Goal: Task Accomplishment & Management: Use online tool/utility

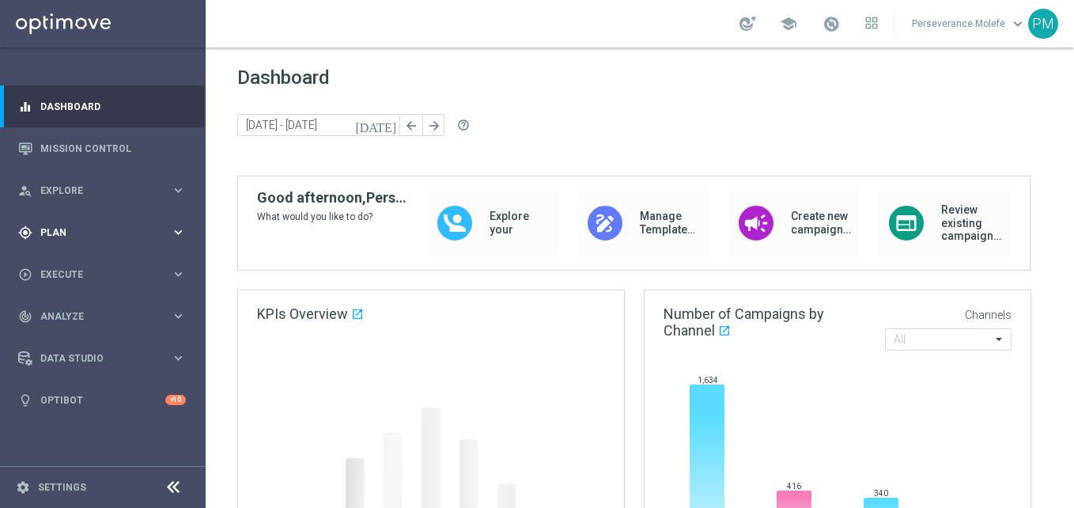
click at [77, 242] on div "gps_fixed Plan keyboard_arrow_right" at bounding box center [102, 232] width 204 height 42
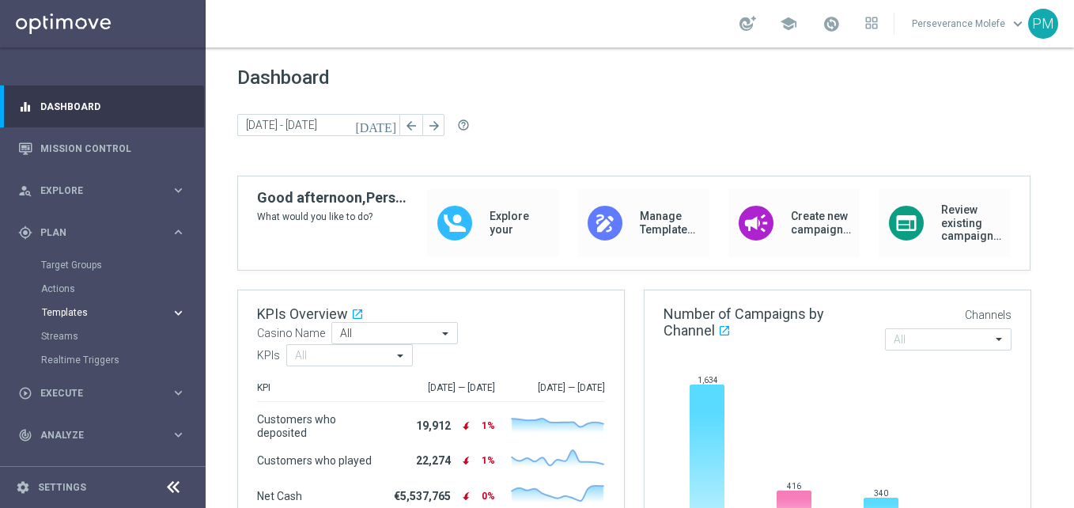
click at [74, 315] on span "Templates" at bounding box center [98, 312] width 113 height 9
click at [73, 336] on link "Optimail" at bounding box center [106, 336] width 115 height 13
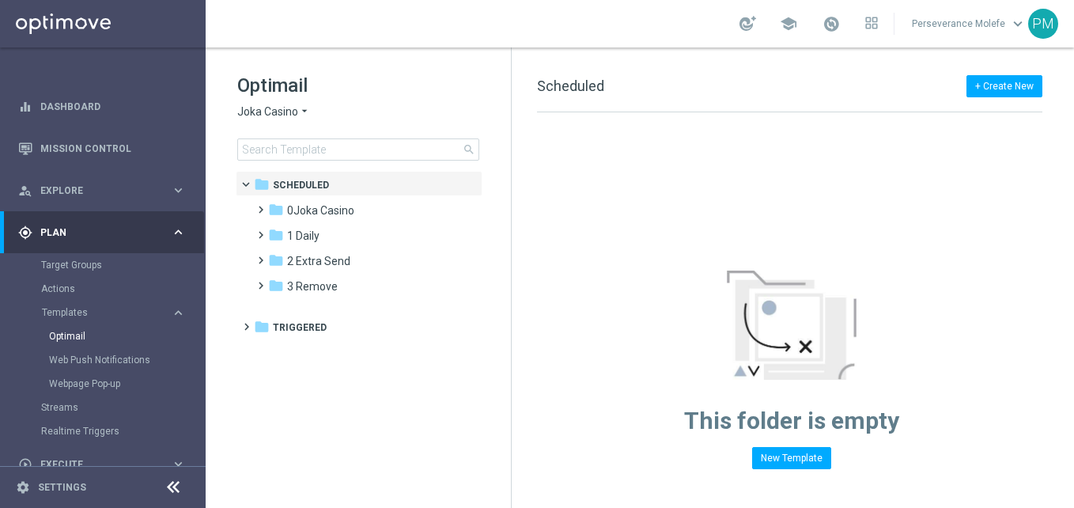
click at [292, 115] on span "Joka Casino" at bounding box center [267, 111] width 61 height 15
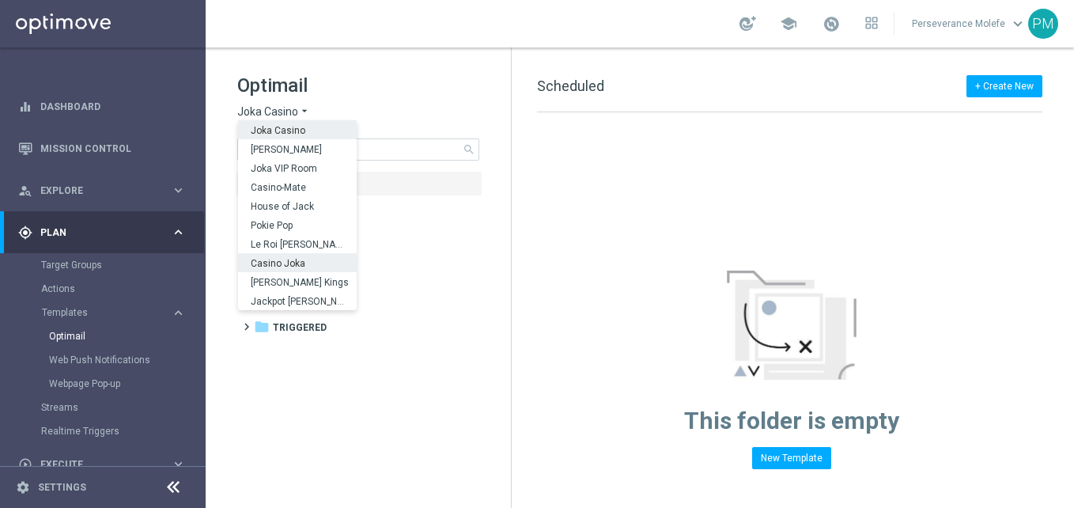
click at [0, 0] on span "Casino Joka" at bounding box center [0, 0] width 0 height 0
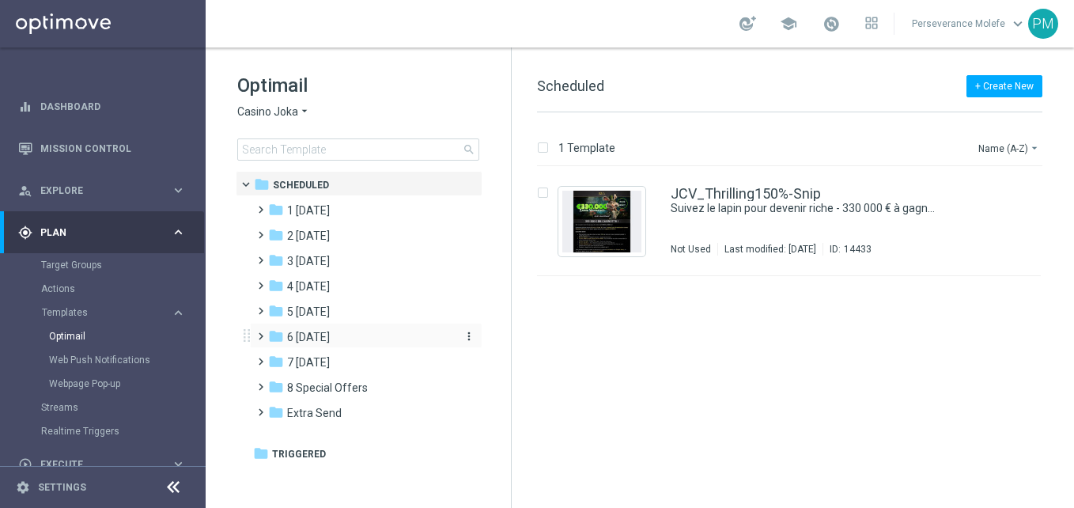
click at [333, 328] on div "folder 6 [DATE]" at bounding box center [359, 337] width 182 height 18
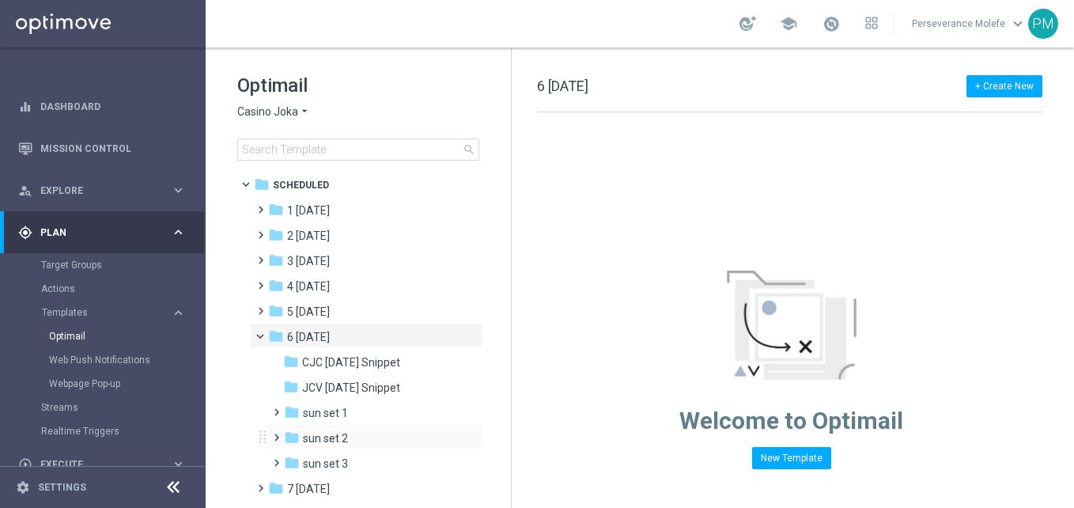
click at [353, 429] on div "folder sun set 2 more_vert" at bounding box center [374, 436] width 217 height 25
click at [376, 429] on div "folder sun set 2" at bounding box center [368, 438] width 168 height 18
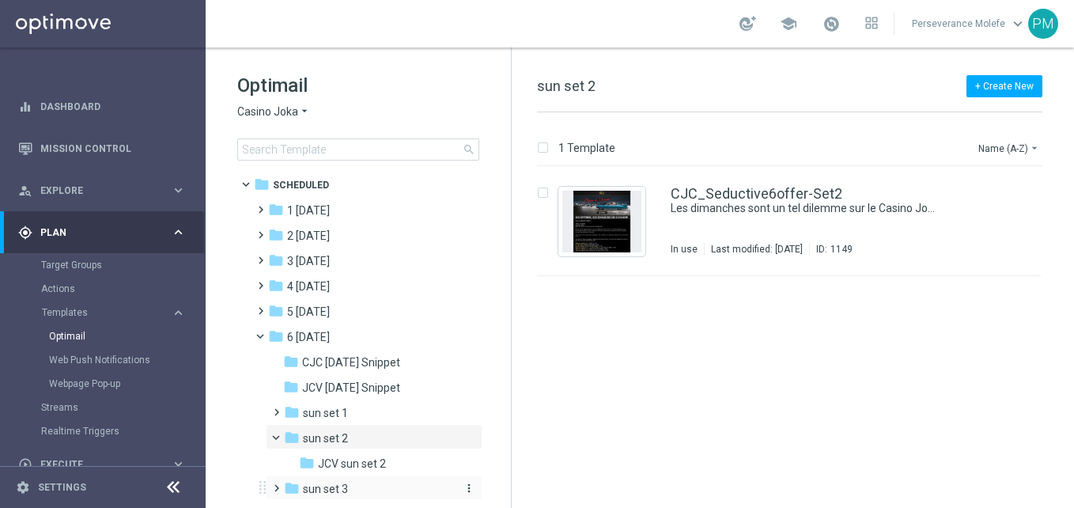
click at [357, 481] on div "folder sun set 3" at bounding box center [368, 489] width 168 height 18
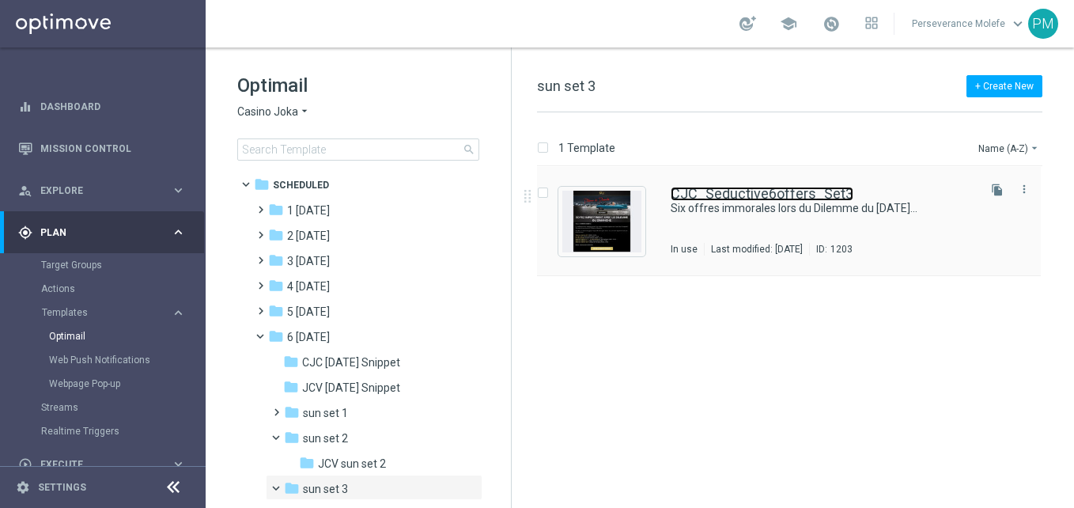
click at [672, 193] on link "CJC_Seductive6offers_Set3" at bounding box center [761, 194] width 183 height 14
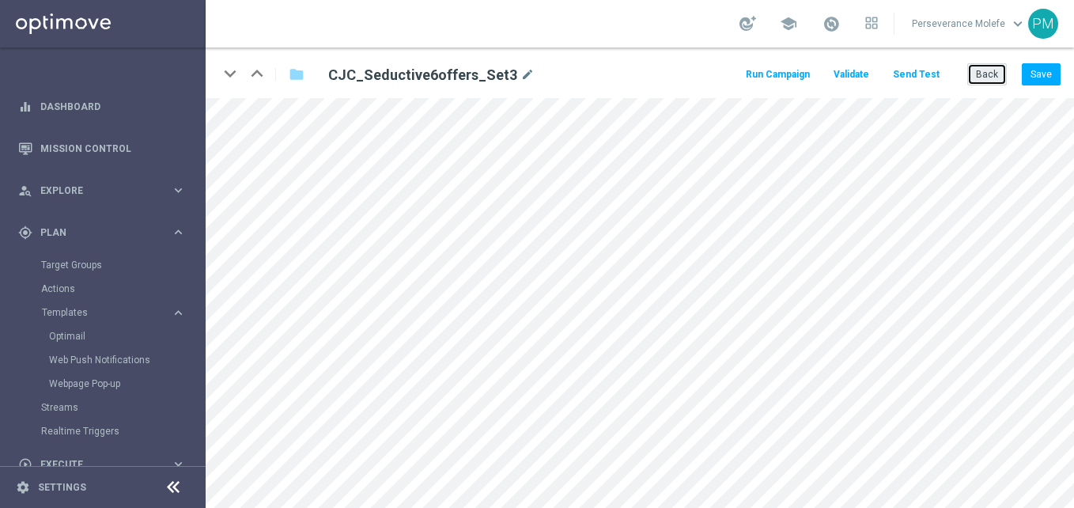
click at [989, 67] on button "Back" at bounding box center [987, 74] width 40 height 22
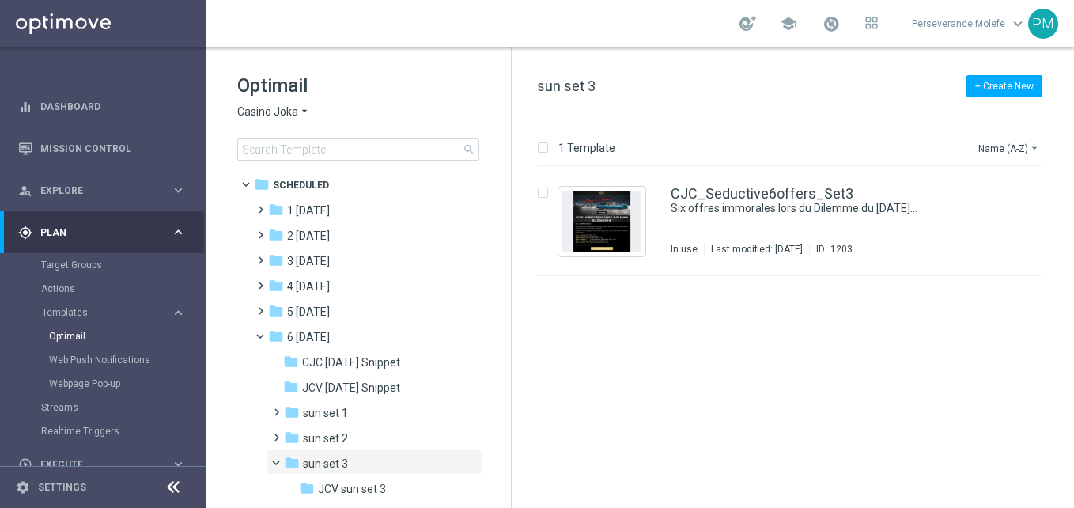
click at [267, 111] on span "Casino Joka" at bounding box center [267, 111] width 61 height 15
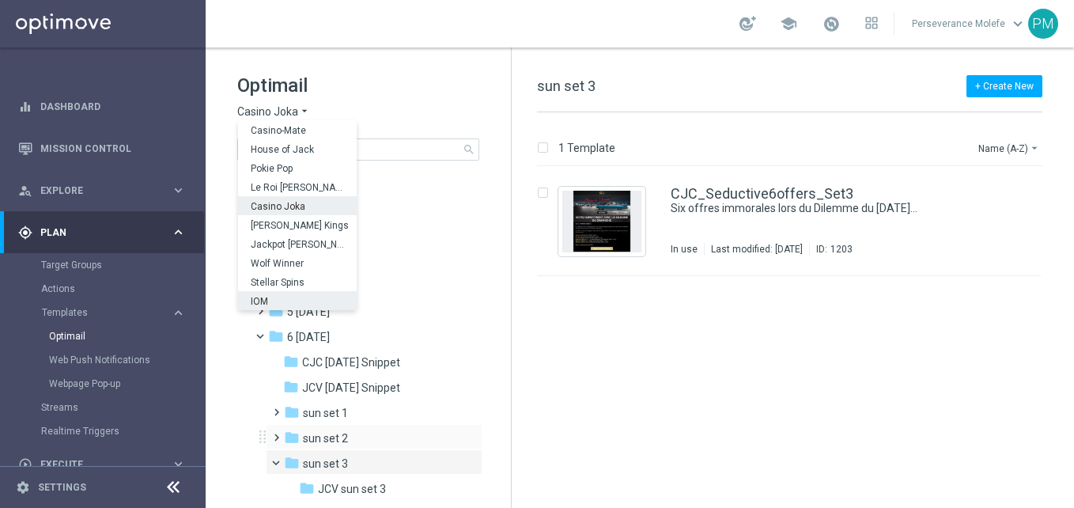
scroll to position [112, 0]
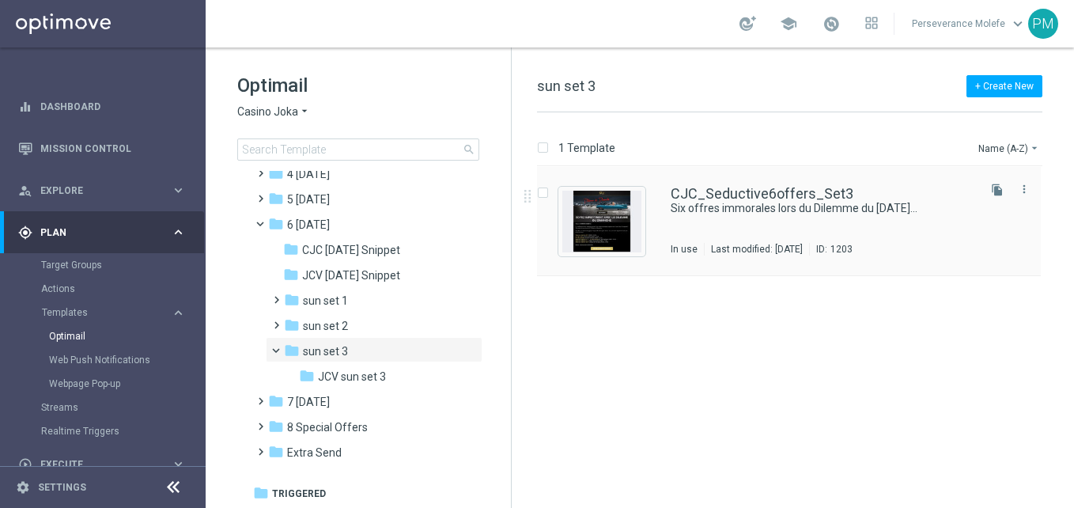
click at [735, 182] on div "CJC_Seductive6offers_Set3 Six offres immorales lors du Dilemme du dimanche... I…" at bounding box center [789, 221] width 504 height 109
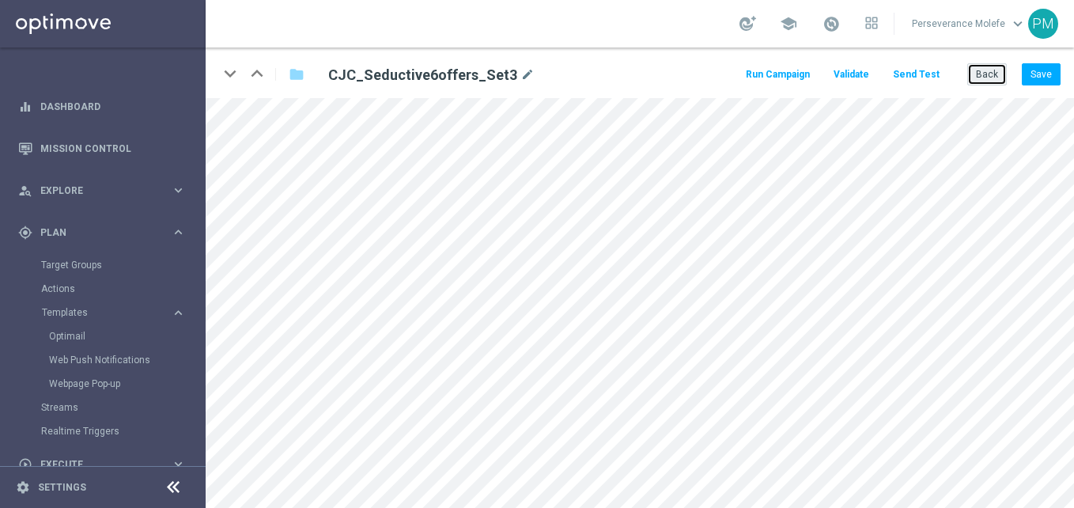
click at [995, 74] on button "Back" at bounding box center [987, 74] width 40 height 22
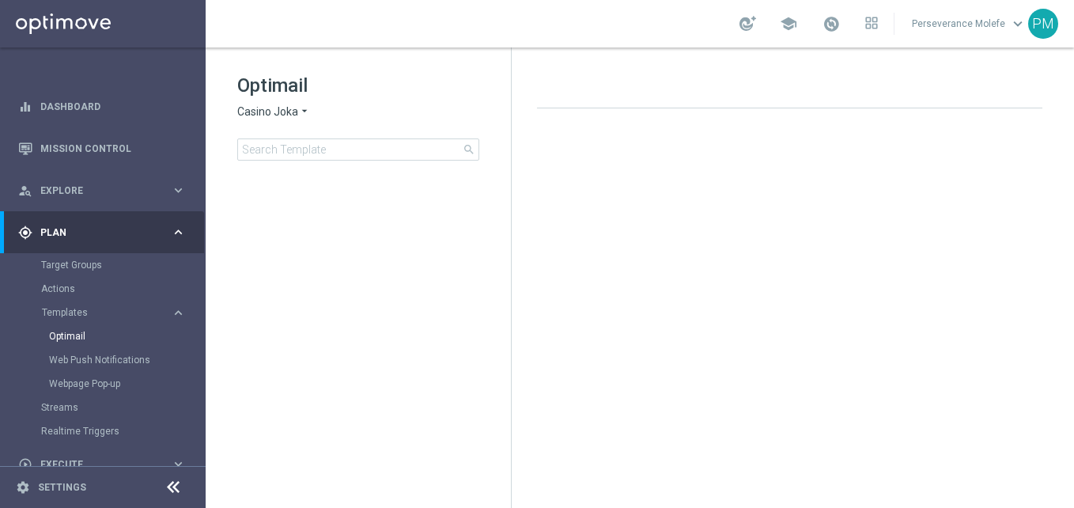
click at [295, 108] on span "Casino Joka" at bounding box center [267, 111] width 61 height 15
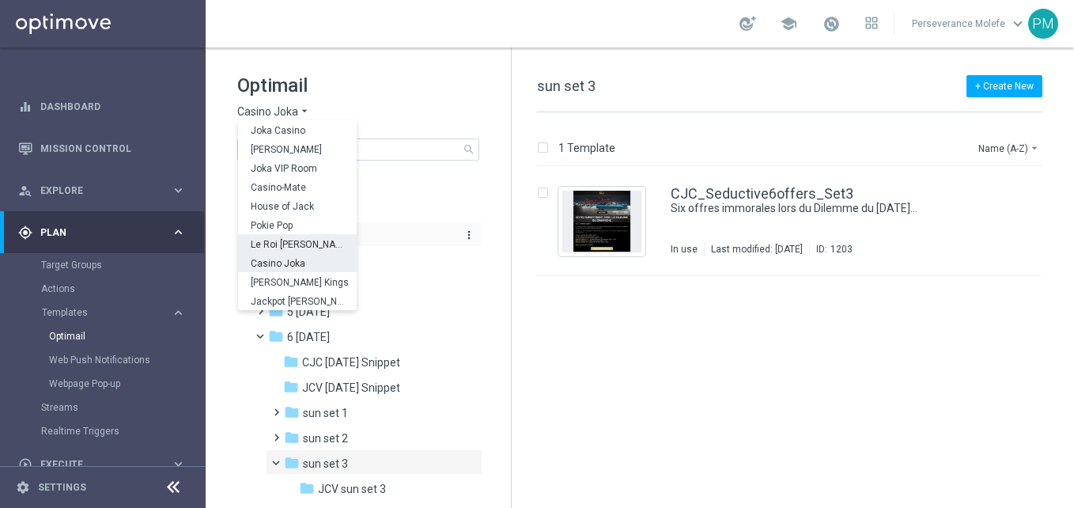
click at [0, 0] on span "Le Roi [PERSON_NAME]" at bounding box center [0, 0] width 0 height 0
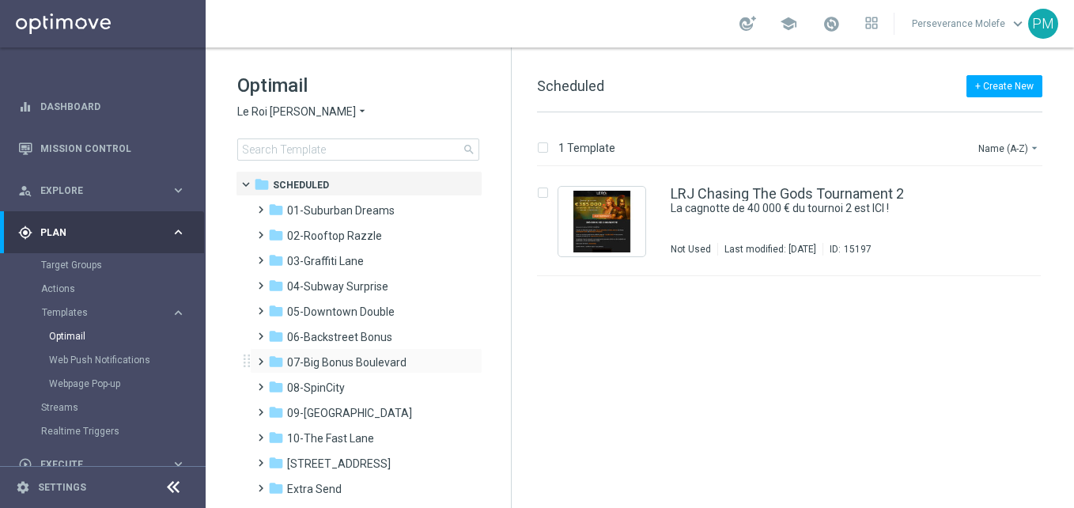
scroll to position [79, 0]
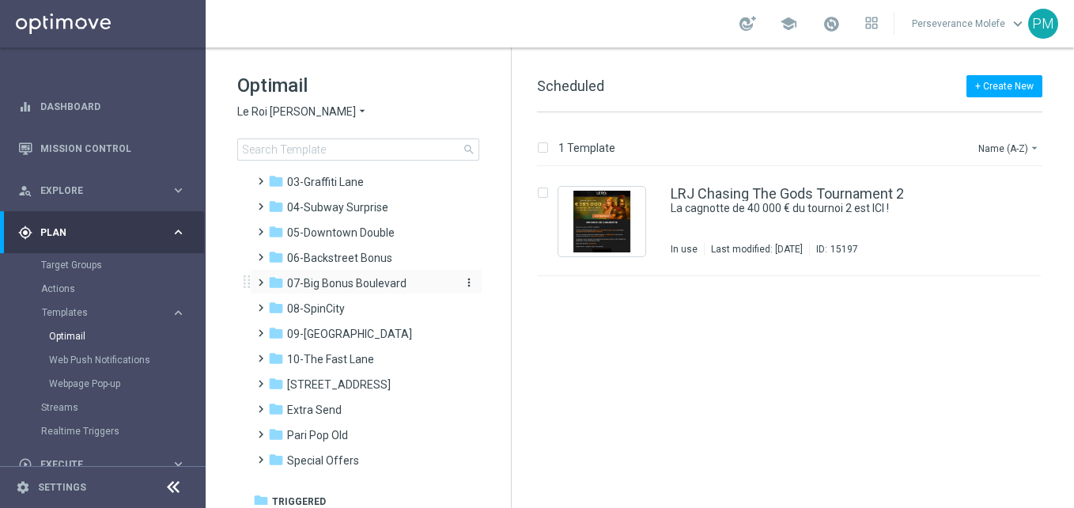
click at [359, 287] on span "07-Big Bonus Boulevard" at bounding box center [346, 283] width 119 height 14
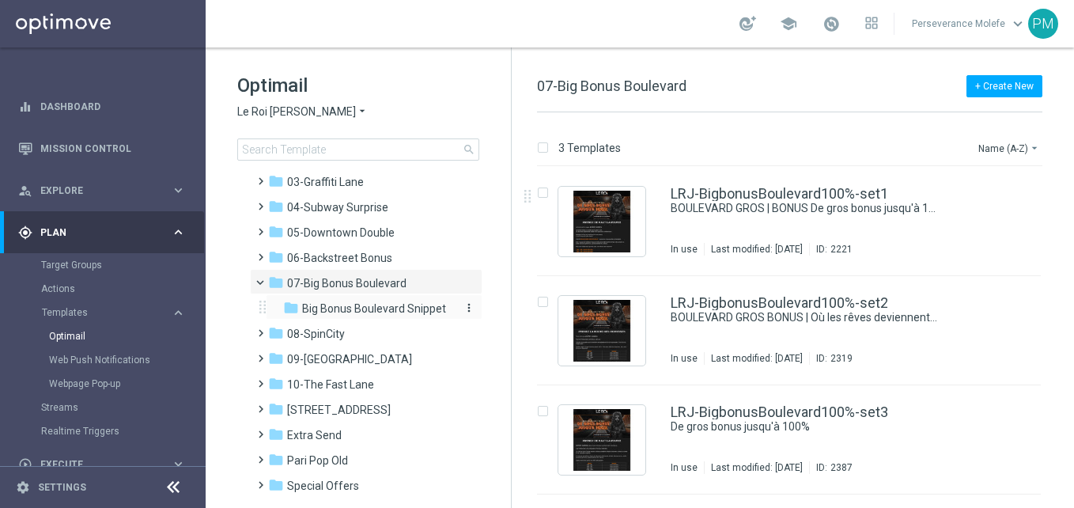
click at [379, 301] on span "Big Bonus Boulevard Snippet" at bounding box center [374, 308] width 144 height 14
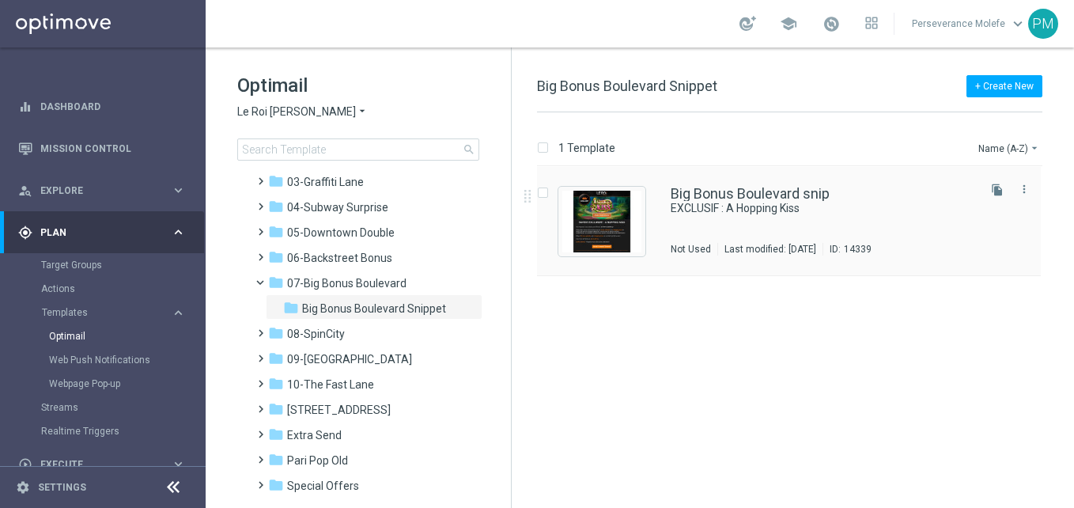
click at [784, 176] on div "Big Bonus Boulevard snip EXCLUSIF : A Hopping Kiss Not Used Last modified: [DAT…" at bounding box center [789, 221] width 504 height 109
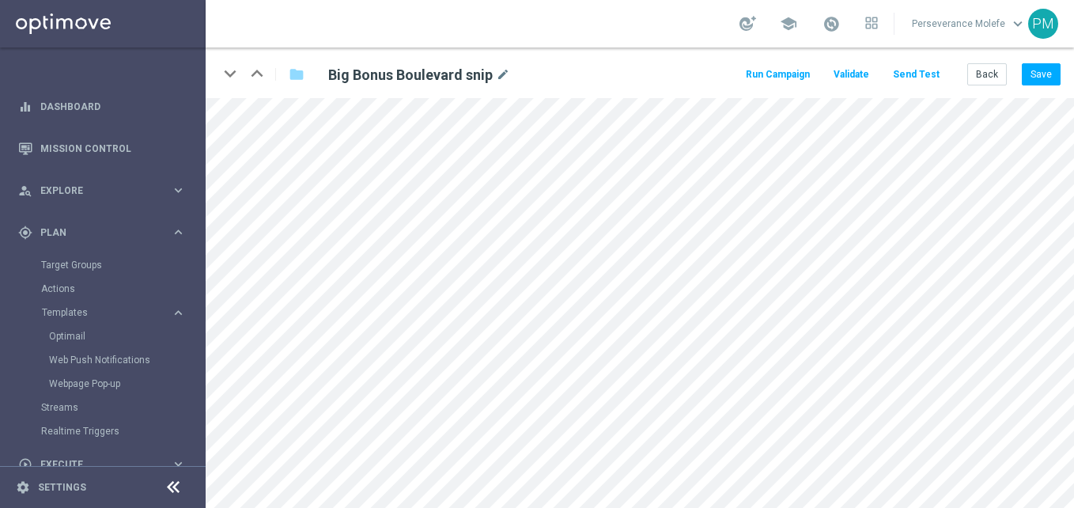
click at [172, 483] on icon at bounding box center [173, 487] width 19 height 19
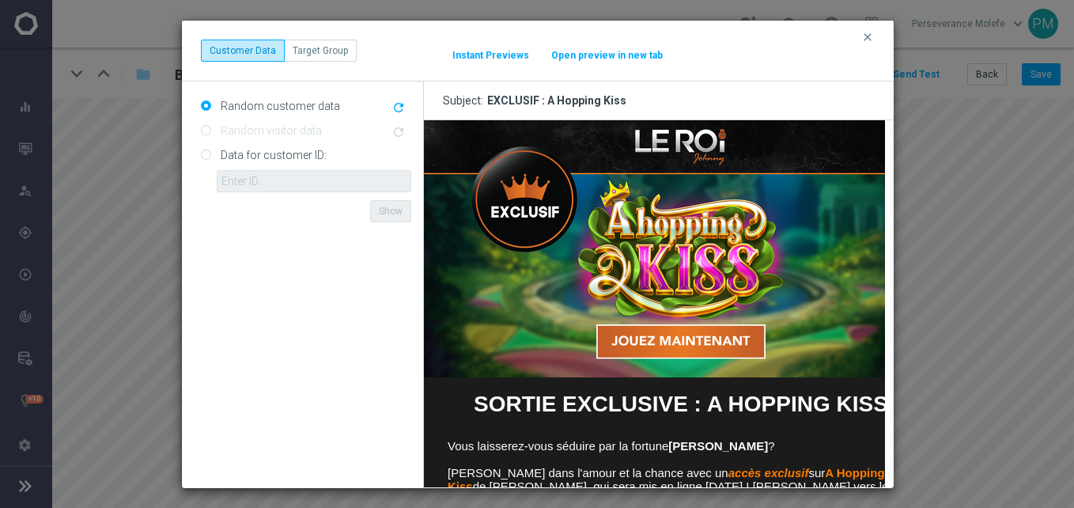
click at [608, 52] on button "Open preview in new tab" at bounding box center [606, 55] width 113 height 13
click at [863, 40] on icon "clear" at bounding box center [867, 37] width 13 height 13
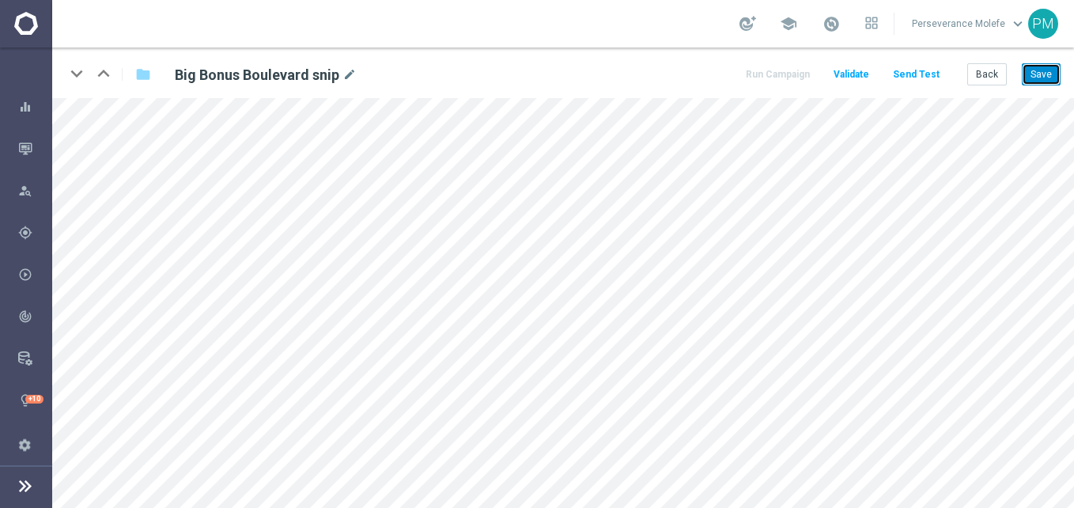
click at [1035, 75] on button "Save" at bounding box center [1041, 74] width 39 height 22
click at [917, 79] on button "Send Test" at bounding box center [915, 74] width 51 height 21
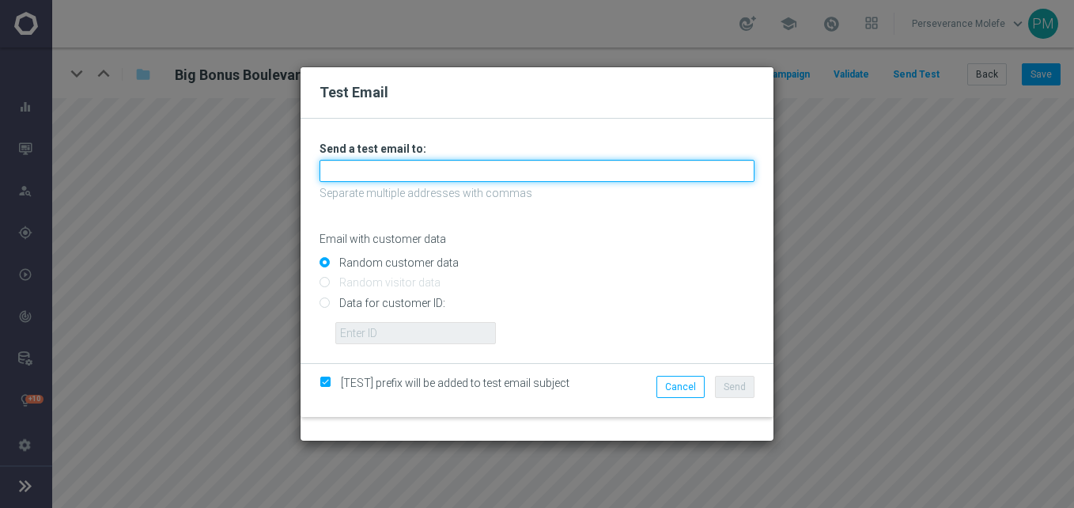
click at [581, 168] on input "text" at bounding box center [536, 171] width 435 height 22
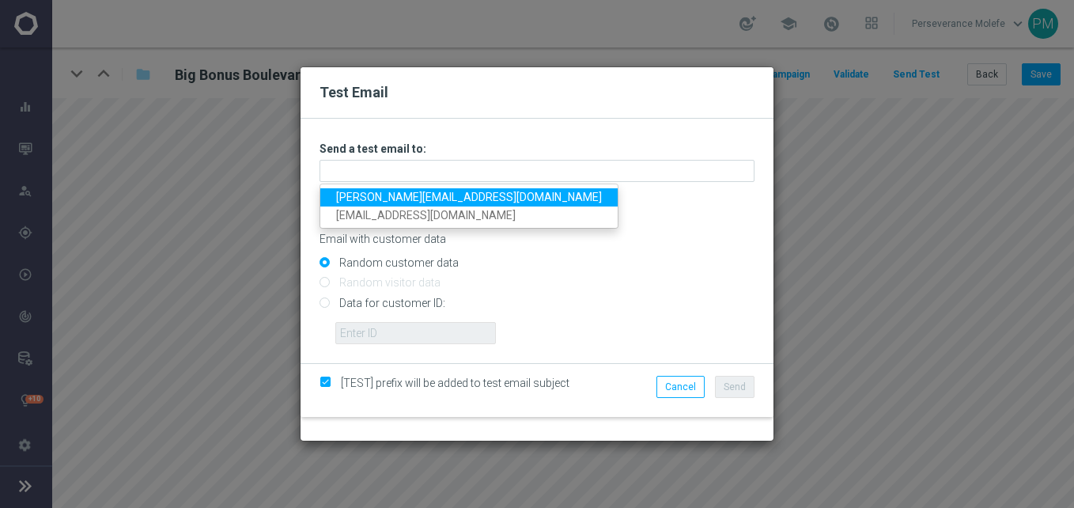
drag, startPoint x: 412, startPoint y: 197, endPoint x: 427, endPoint y: 200, distance: 15.4
click at [413, 196] on link "Madeleine@viva-vision.net" at bounding box center [468, 197] width 297 height 18
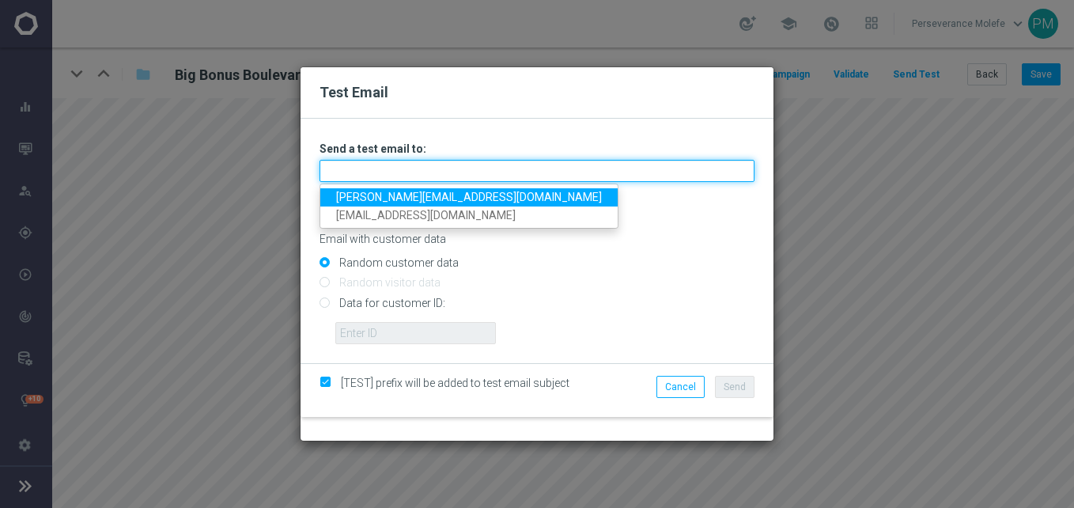
type input "Madeleine@viva-vision.net"
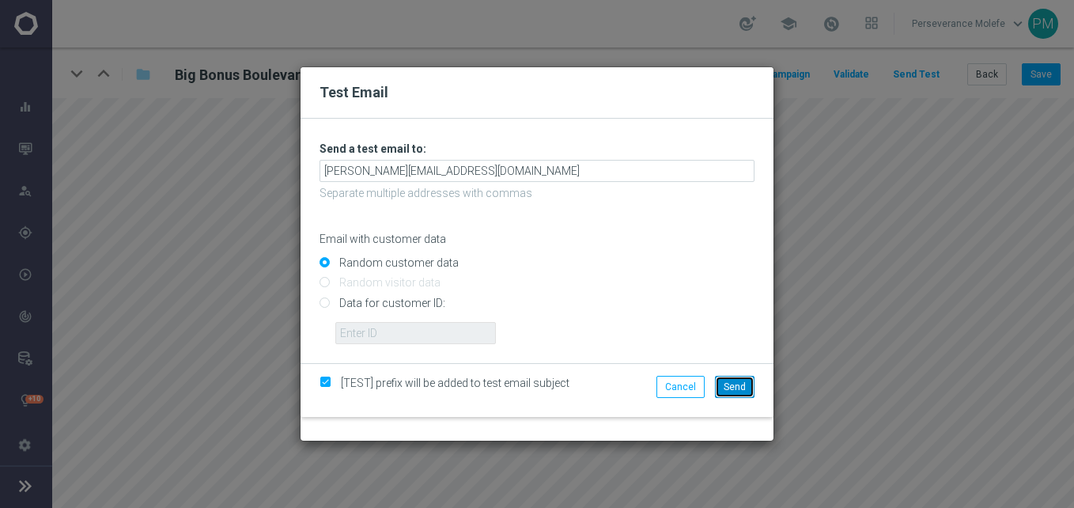
click at [729, 378] on button "Send" at bounding box center [735, 387] width 40 height 22
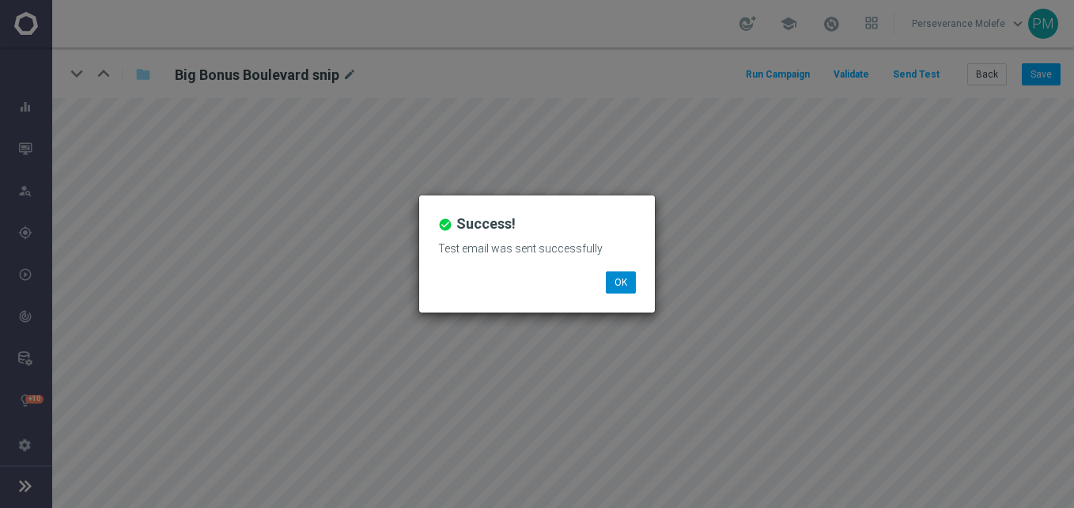
drag, startPoint x: 613, startPoint y: 266, endPoint x: 623, endPoint y: 272, distance: 11.7
click at [618, 267] on div "Test email was sent successfully" at bounding box center [536, 254] width 221 height 34
click at [624, 276] on button "OK" at bounding box center [621, 282] width 30 height 22
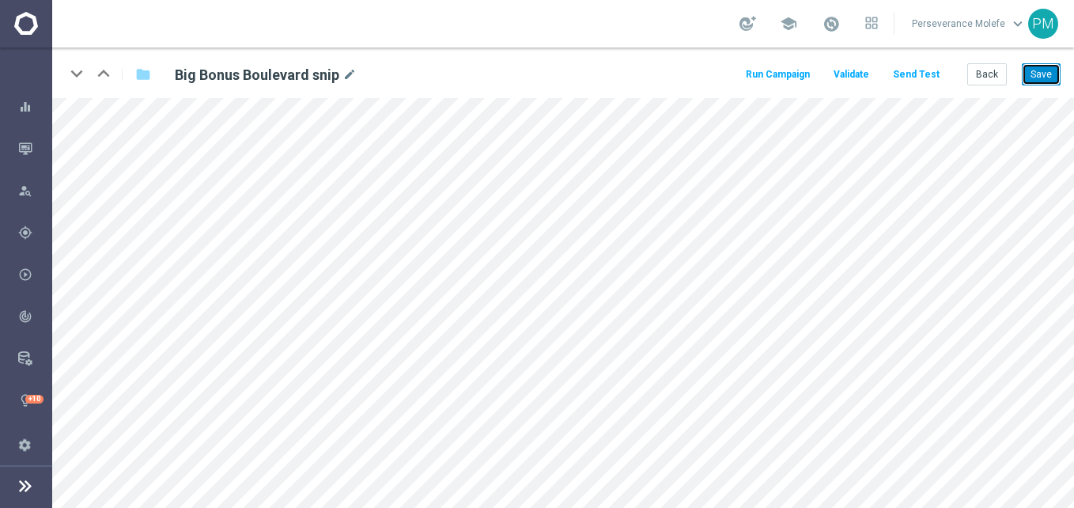
click at [1022, 76] on button "Save" at bounding box center [1041, 74] width 39 height 22
click at [999, 81] on button "Back" at bounding box center [987, 74] width 40 height 22
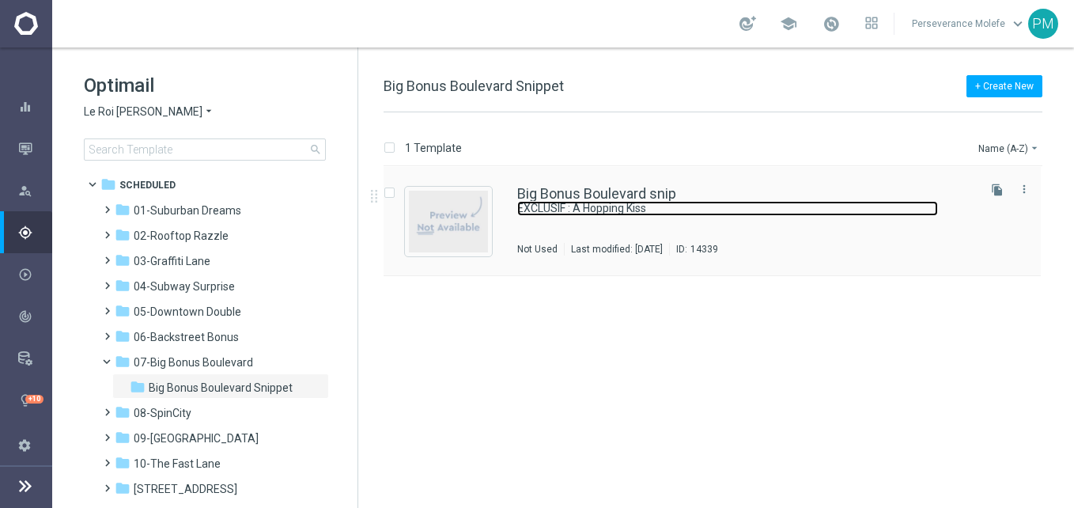
click at [546, 206] on link "EXCLUSIF : A Hopping Kiss" at bounding box center [727, 208] width 421 height 15
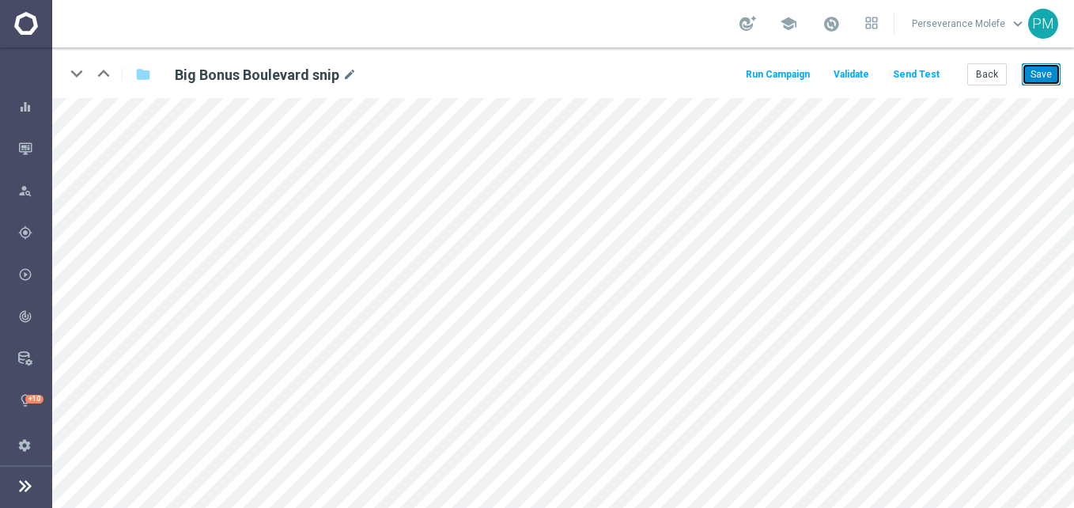
click at [1029, 76] on button "Save" at bounding box center [1041, 74] width 39 height 22
click at [984, 73] on button "Back" at bounding box center [987, 74] width 40 height 22
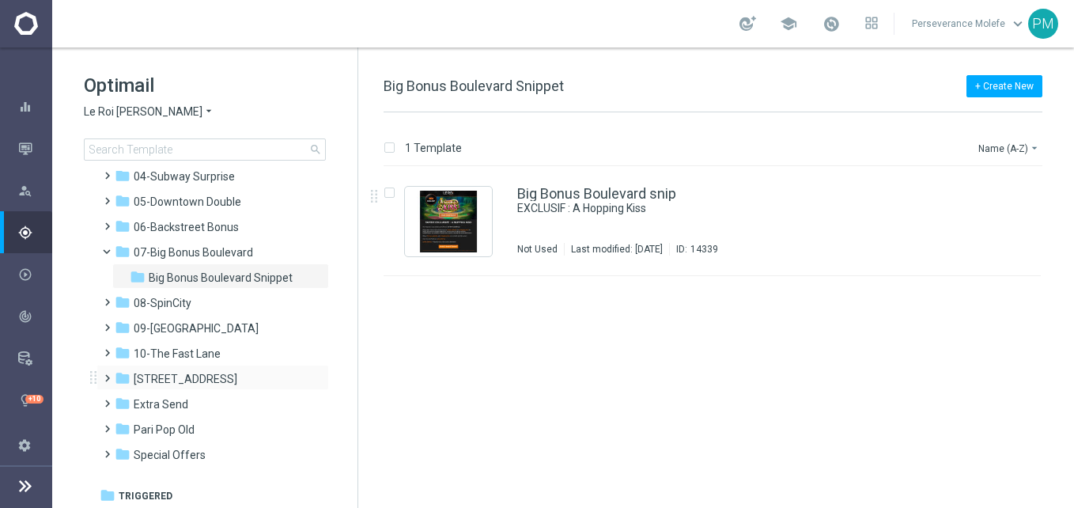
scroll to position [112, 0]
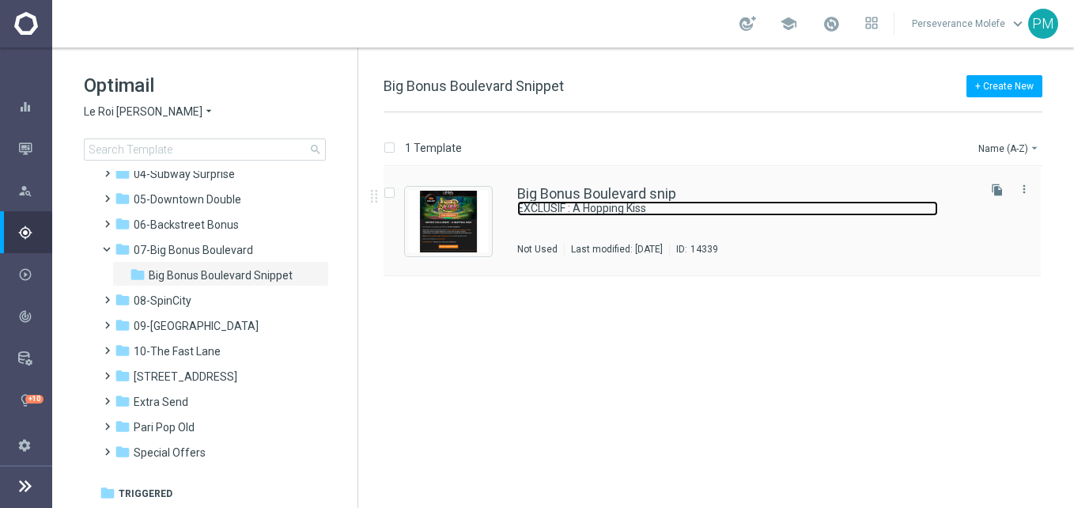
click at [590, 201] on link "EXCLUSIF : A Hopping Kiss" at bounding box center [727, 208] width 421 height 15
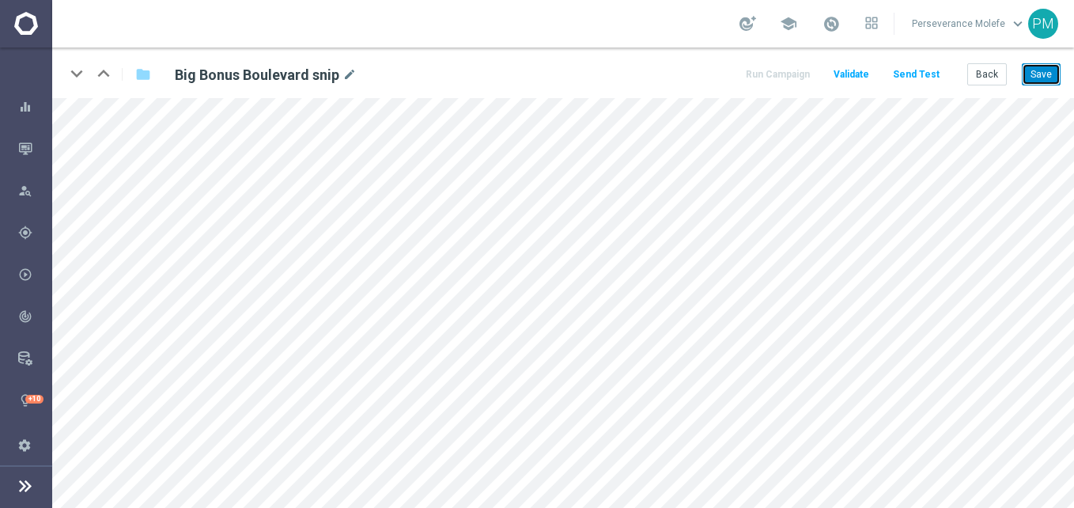
click at [1053, 77] on button "Save" at bounding box center [1041, 74] width 39 height 22
click at [1006, 74] on div "Back Save" at bounding box center [1013, 74] width 93 height 22
click at [999, 77] on button "Back" at bounding box center [987, 74] width 40 height 22
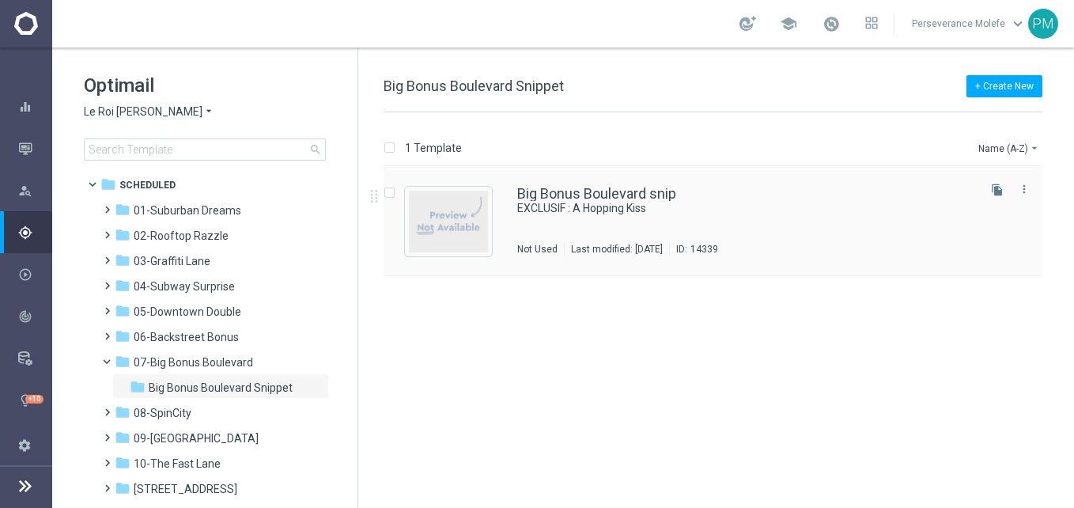
click at [546, 183] on div "Big Bonus Boulevard snip EXCLUSIF : A Hopping Kiss Not Used Last modified: [DAT…" at bounding box center [711, 221] width 657 height 109
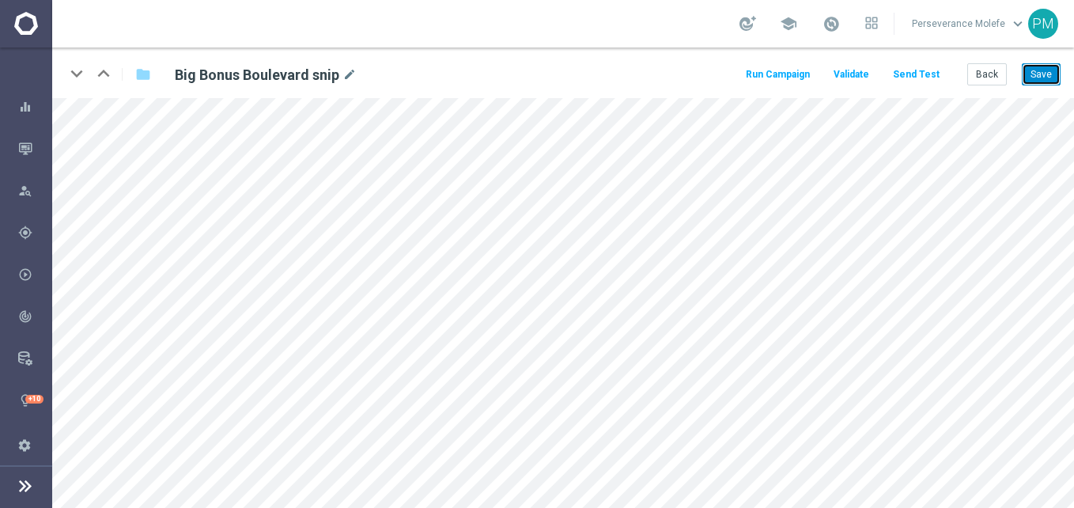
click at [1050, 73] on button "Save" at bounding box center [1041, 74] width 39 height 22
click at [1049, 73] on button "Save" at bounding box center [1041, 74] width 39 height 22
click at [1048, 74] on button "Save" at bounding box center [1041, 74] width 39 height 22
click at [991, 74] on button "Back" at bounding box center [987, 74] width 40 height 22
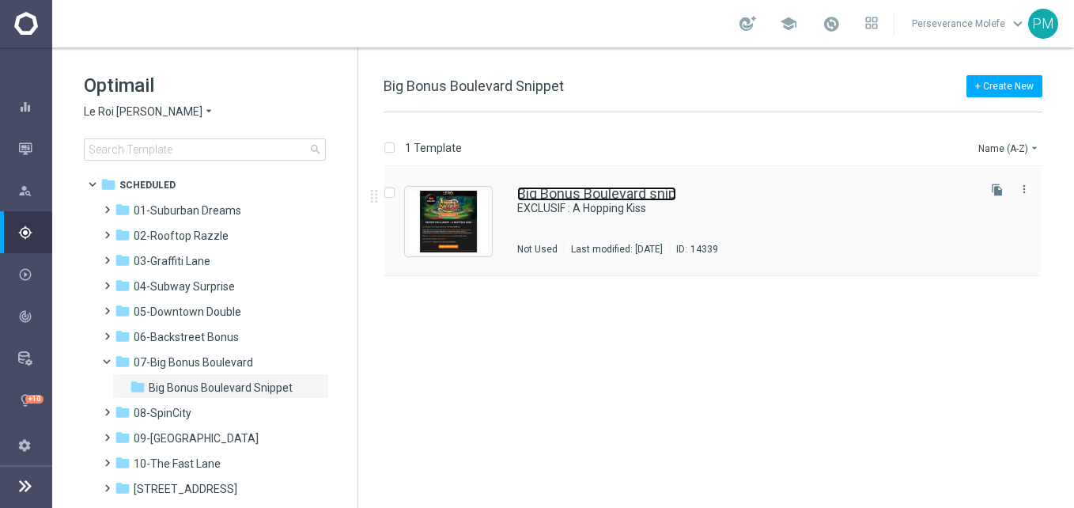
click at [574, 196] on link "Big Bonus Boulevard snip" at bounding box center [596, 194] width 159 height 14
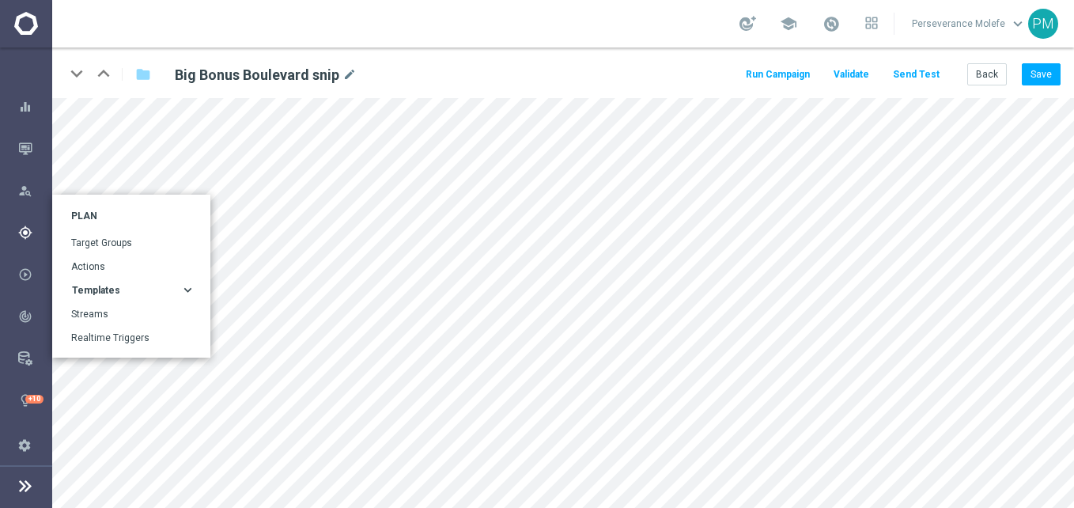
click at [20, 236] on icon "gps_fixed" at bounding box center [25, 232] width 14 height 14
click at [104, 290] on span "Templates" at bounding box center [96, 289] width 48 height 9
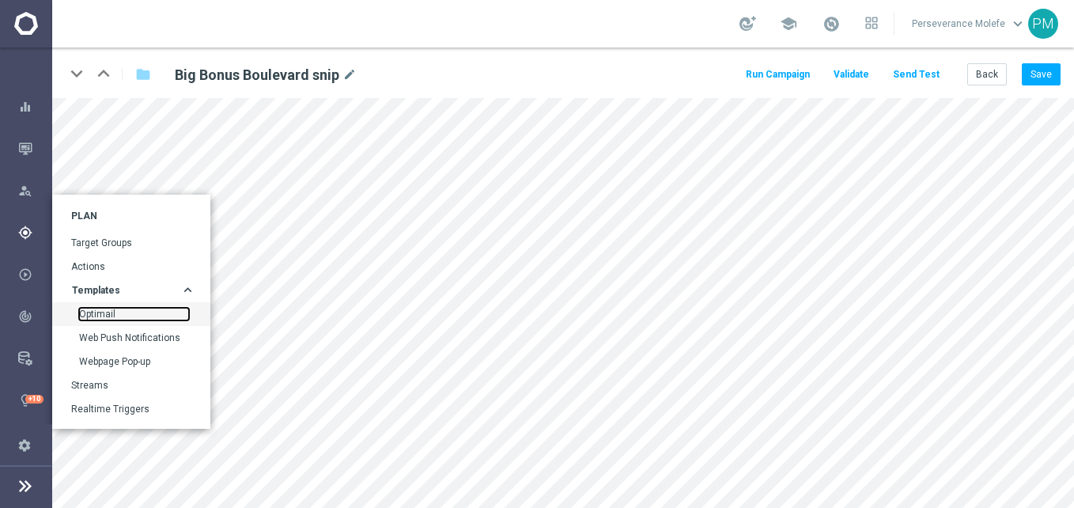
click at [108, 315] on link "Optimail" at bounding box center [134, 314] width 110 height 13
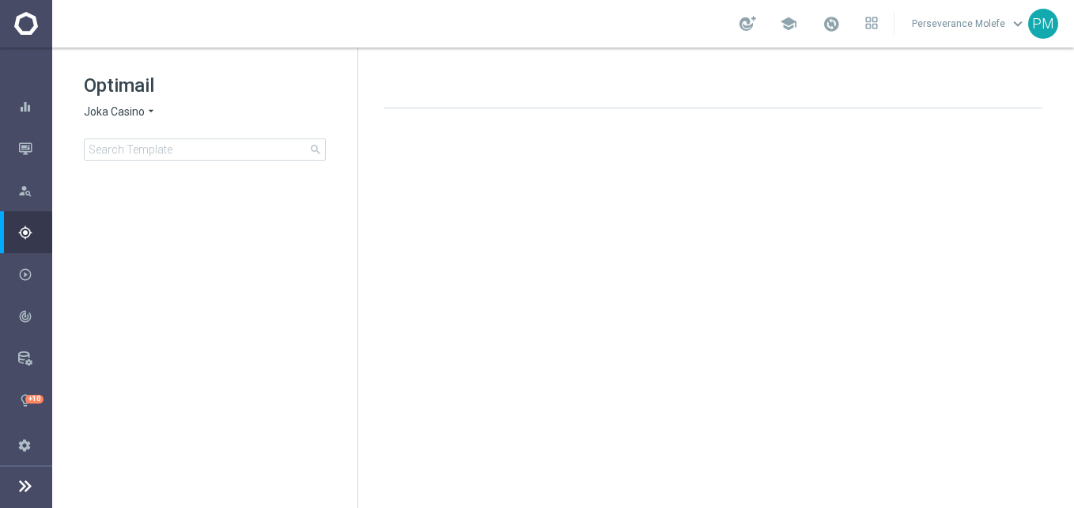
click at [134, 94] on h1 "Optimail" at bounding box center [205, 85] width 242 height 25
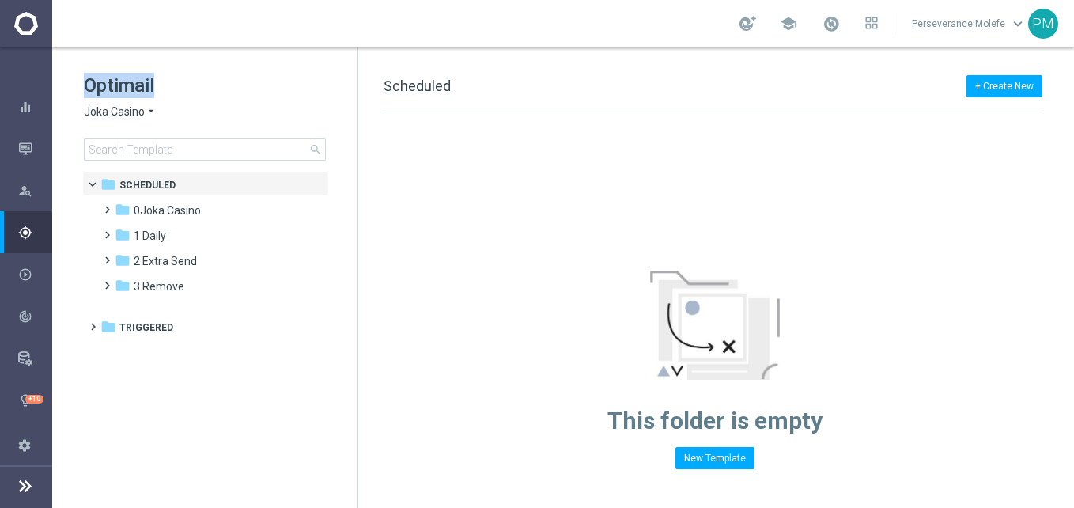
click at [135, 96] on h1 "Optimail" at bounding box center [205, 85] width 242 height 25
drag, startPoint x: 135, startPoint y: 96, endPoint x: 133, endPoint y: 110, distance: 14.4
click at [133, 110] on span "Joka Casino" at bounding box center [114, 111] width 61 height 15
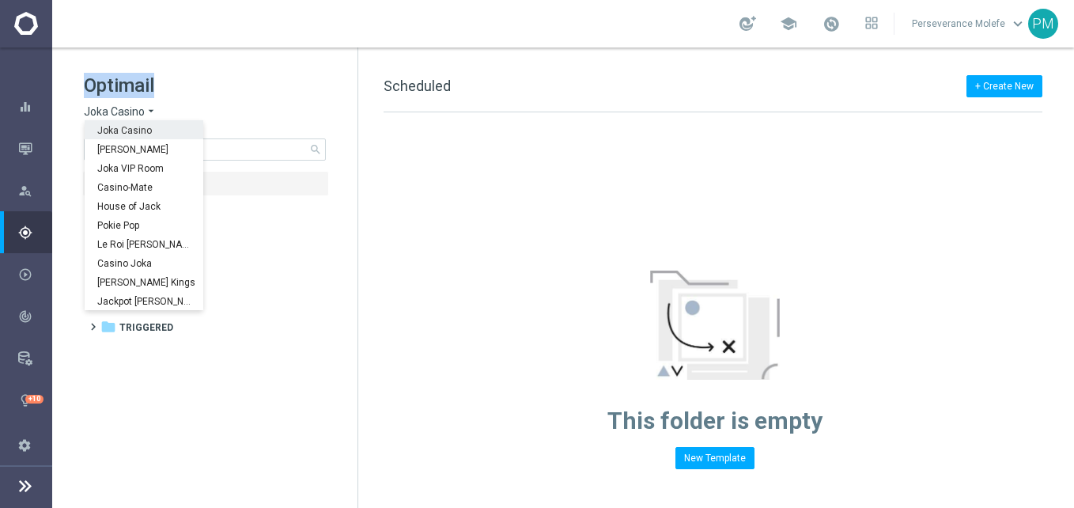
click at [133, 110] on span "Joka Casino" at bounding box center [114, 111] width 61 height 15
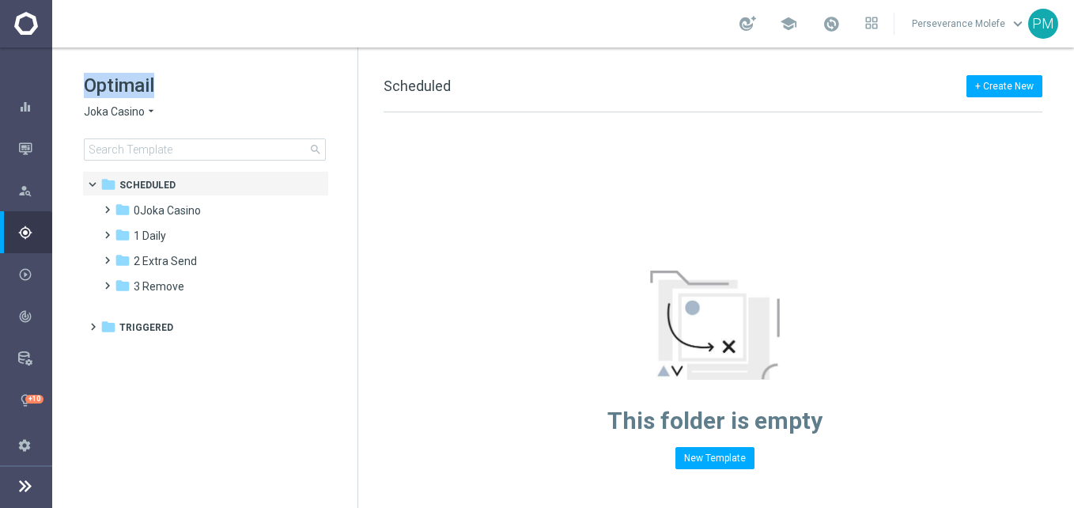
click at [133, 110] on span "Joka Casino" at bounding box center [114, 111] width 61 height 15
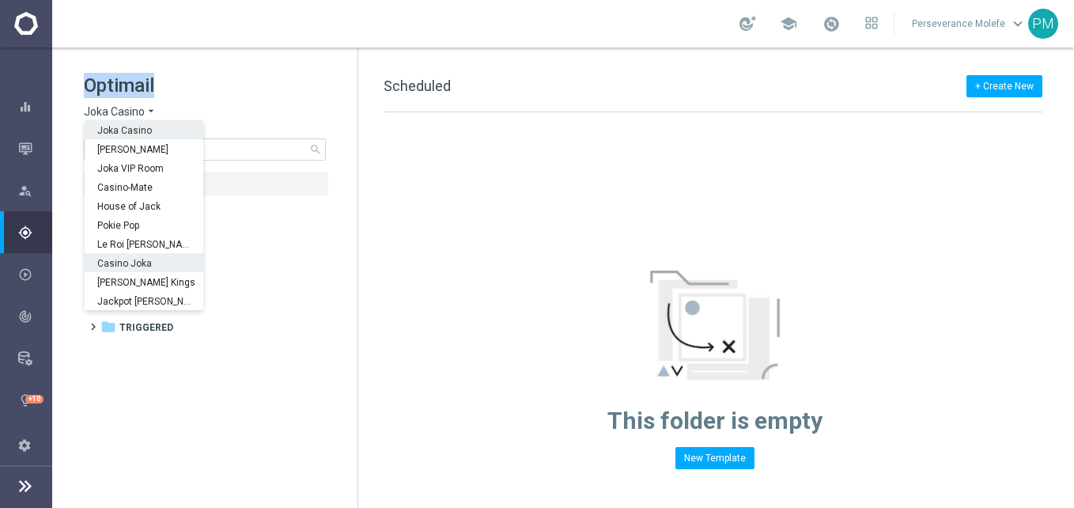
click at [157, 269] on div "Casino Joka" at bounding box center [144, 262] width 119 height 19
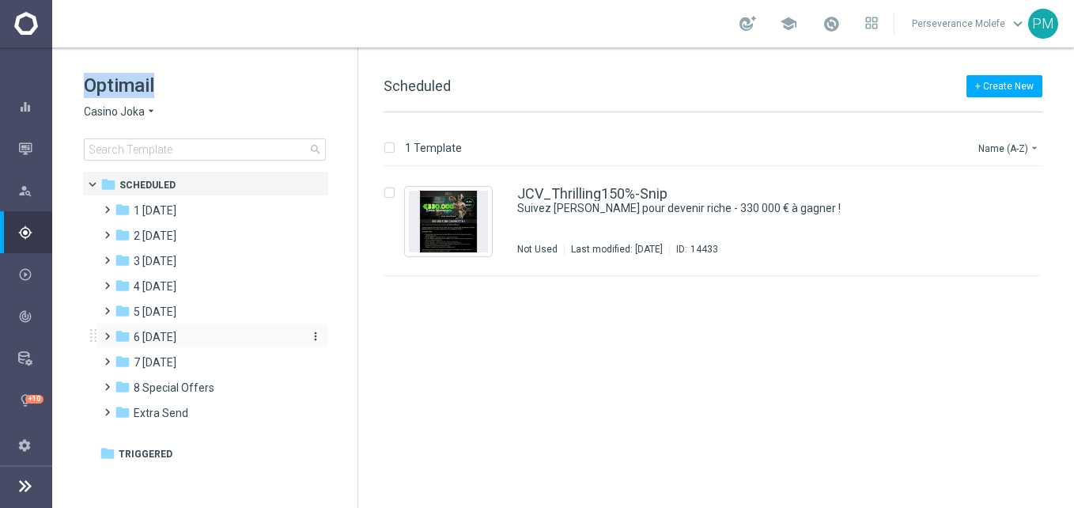
click at [206, 335] on div "folder 6 [DATE]" at bounding box center [206, 337] width 182 height 18
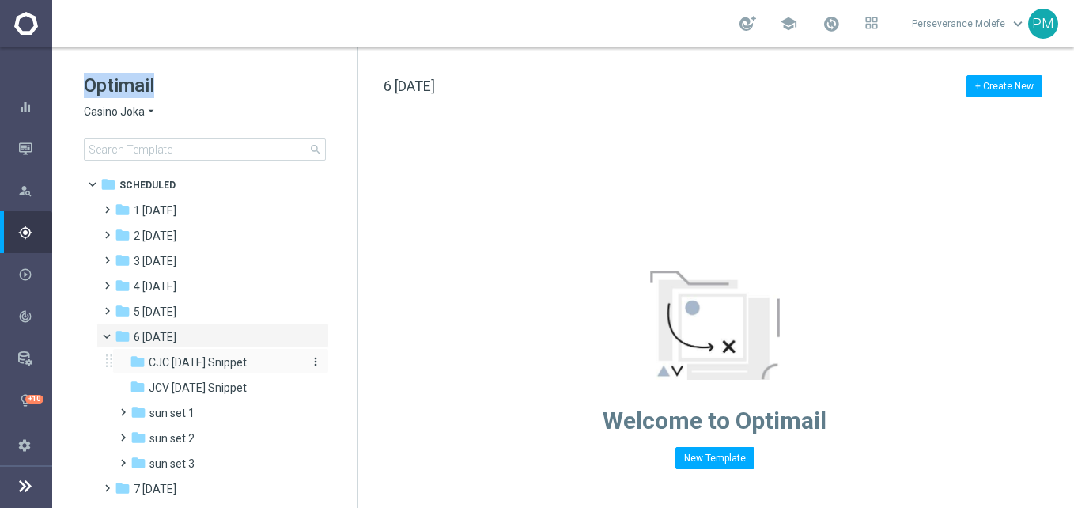
click at [228, 361] on span "CJC [DATE] Snippet" at bounding box center [198, 362] width 98 height 14
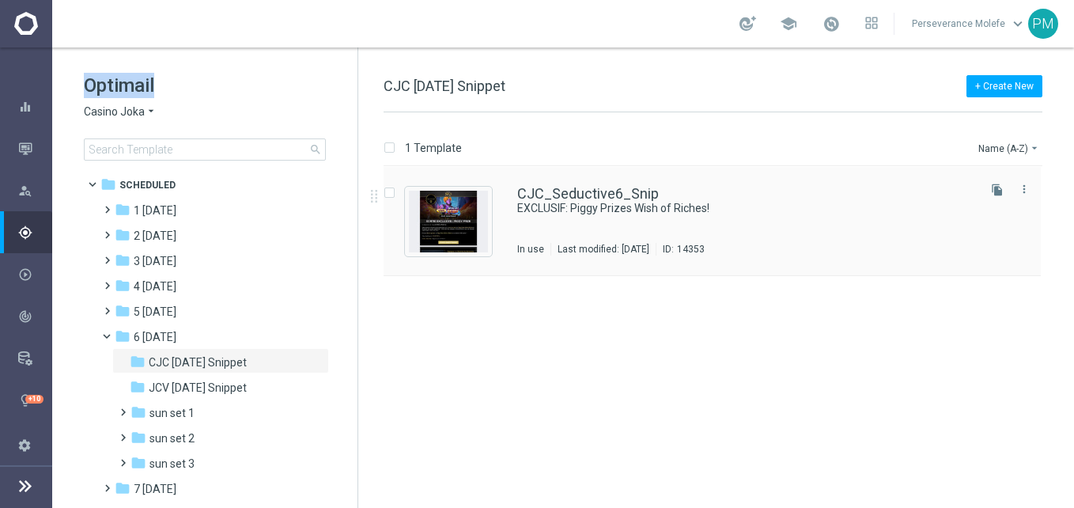
click at [577, 186] on div "CJC_Seductive6_Snip EXCLUSIF: Piggy Prizes Wish of Riches! In use Last modified…" at bounding box center [711, 221] width 657 height 109
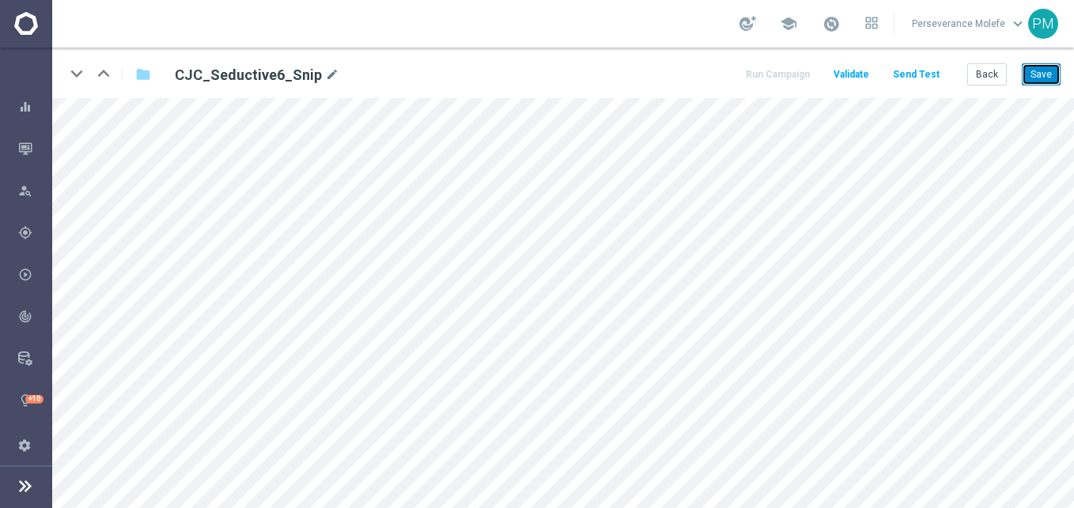
click at [1046, 77] on button "Save" at bounding box center [1041, 74] width 39 height 22
click at [997, 74] on button "Back" at bounding box center [987, 74] width 40 height 22
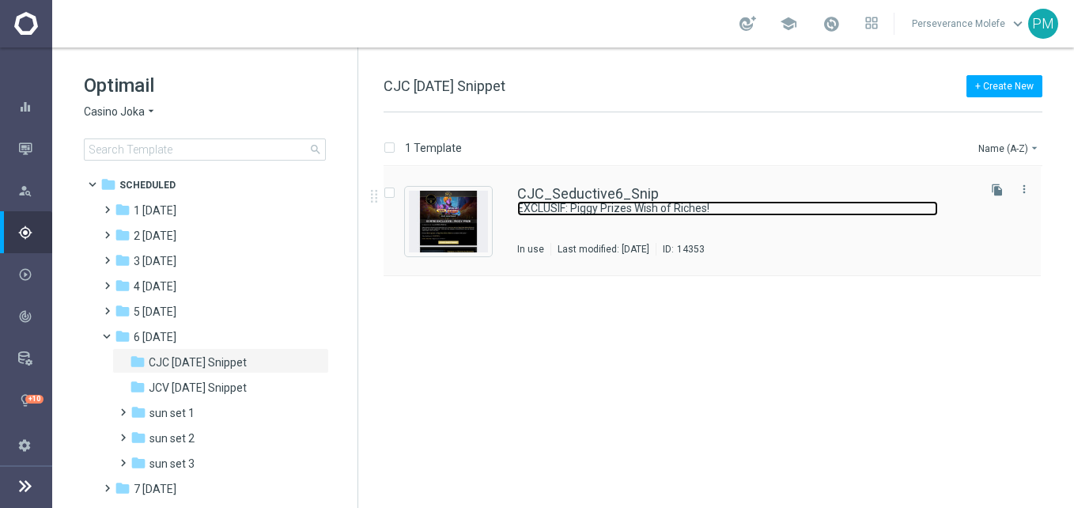
click at [574, 202] on link "EXCLUSIF: Piggy Prizes Wish of Riches!" at bounding box center [727, 208] width 421 height 15
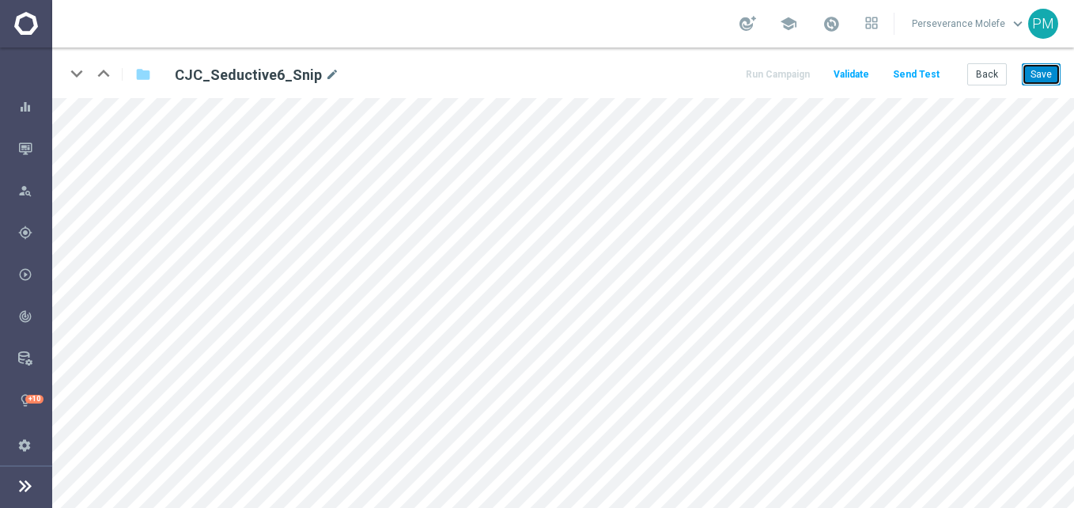
click at [1044, 74] on button "Save" at bounding box center [1041, 74] width 39 height 22
click at [975, 69] on button "Back" at bounding box center [987, 74] width 40 height 22
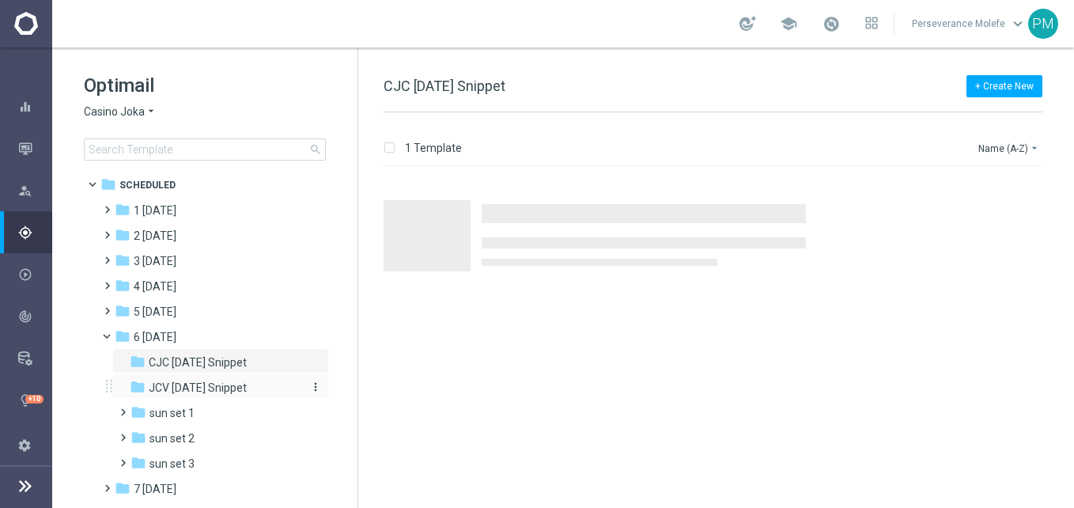
click at [217, 387] on span "JCV [DATE] Snippet" at bounding box center [198, 387] width 98 height 14
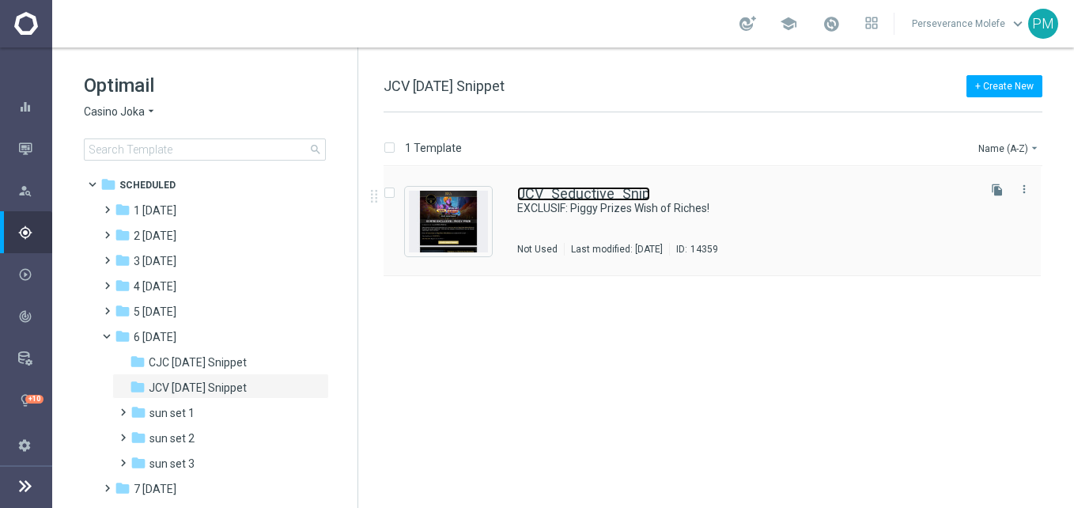
click at [587, 193] on link "JCV_Seductive_Snip" at bounding box center [583, 194] width 133 height 14
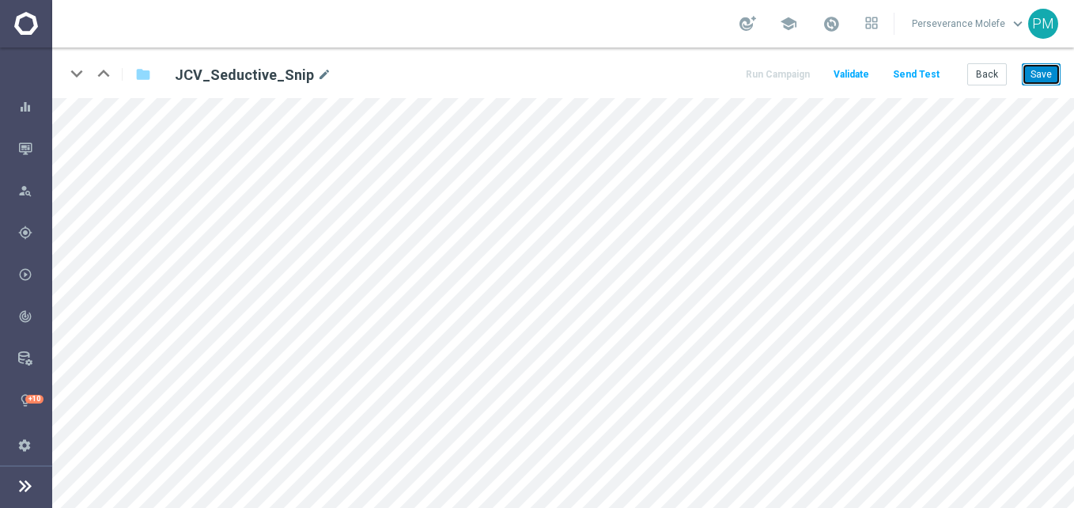
click at [1048, 72] on button "Save" at bounding box center [1041, 74] width 39 height 22
click at [991, 77] on button "Back" at bounding box center [987, 74] width 40 height 22
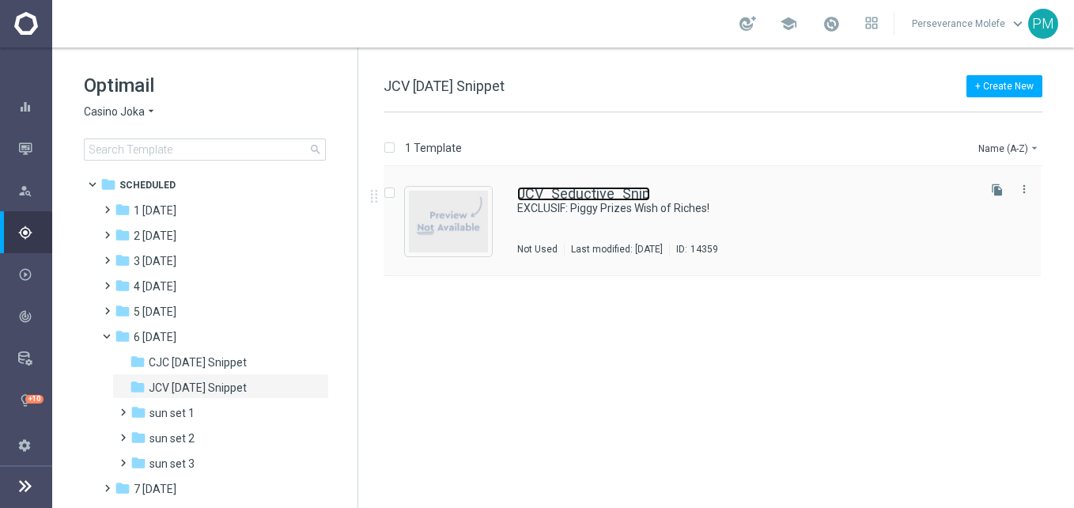
click at [598, 193] on link "JCV_Seductive_Snip" at bounding box center [583, 194] width 133 height 14
